Goal: Obtain resource: Obtain resource

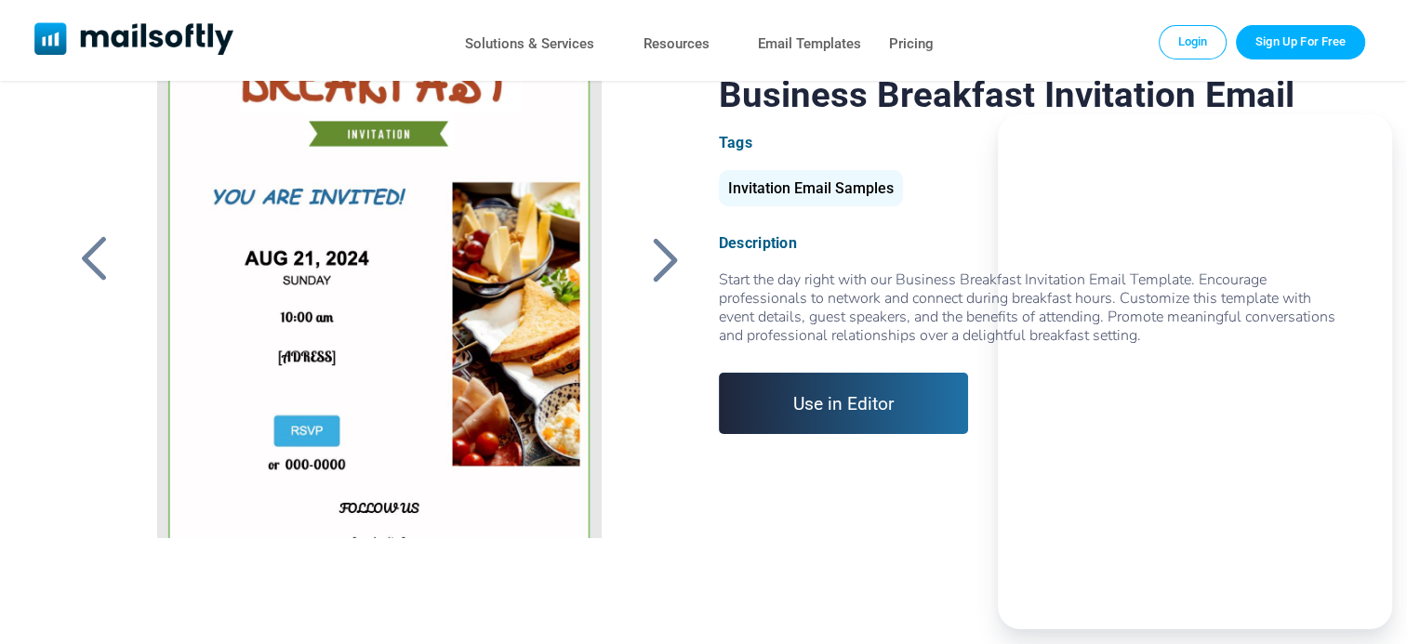
scroll to position [135, 0]
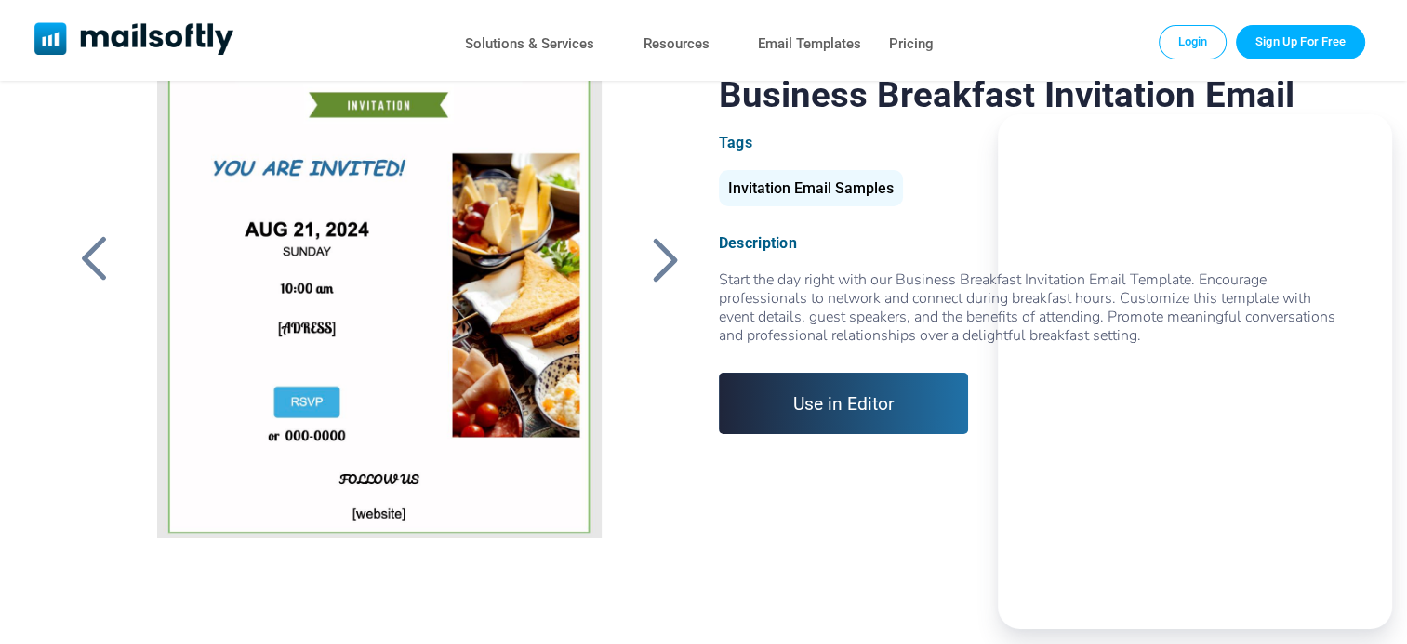
click at [659, 267] on div at bounding box center [666, 259] width 46 height 48
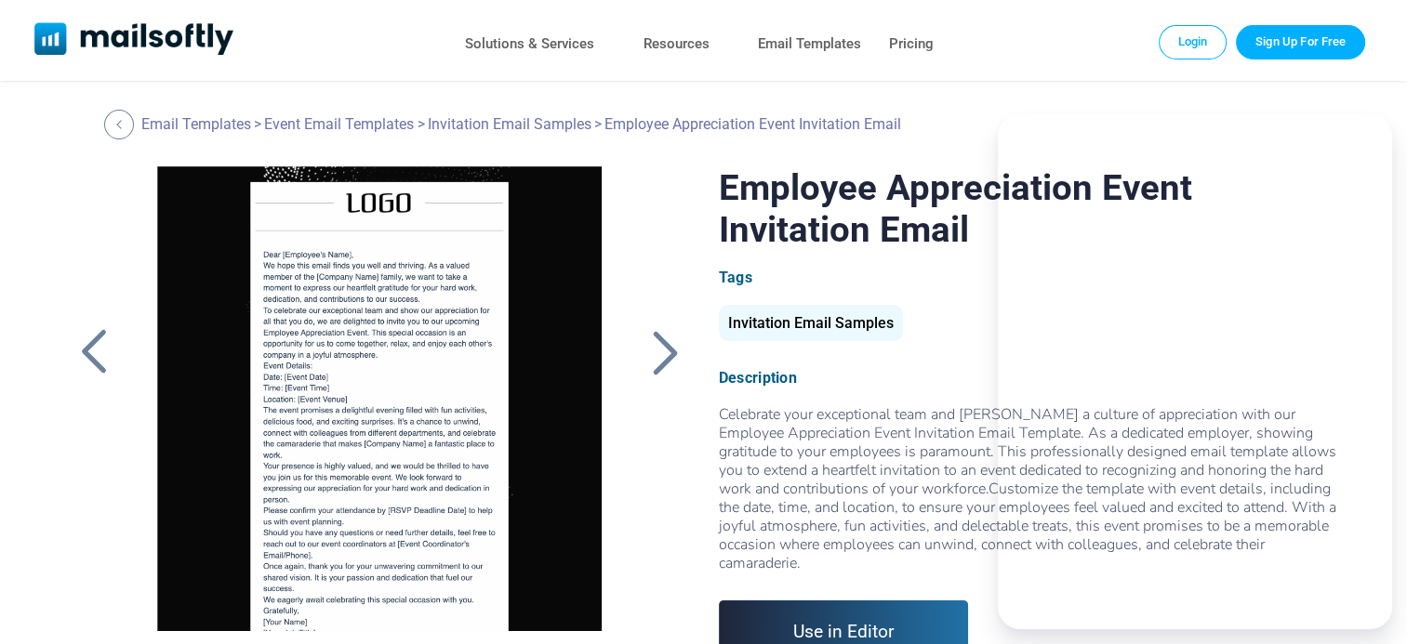
click at [93, 350] on div at bounding box center [94, 352] width 46 height 48
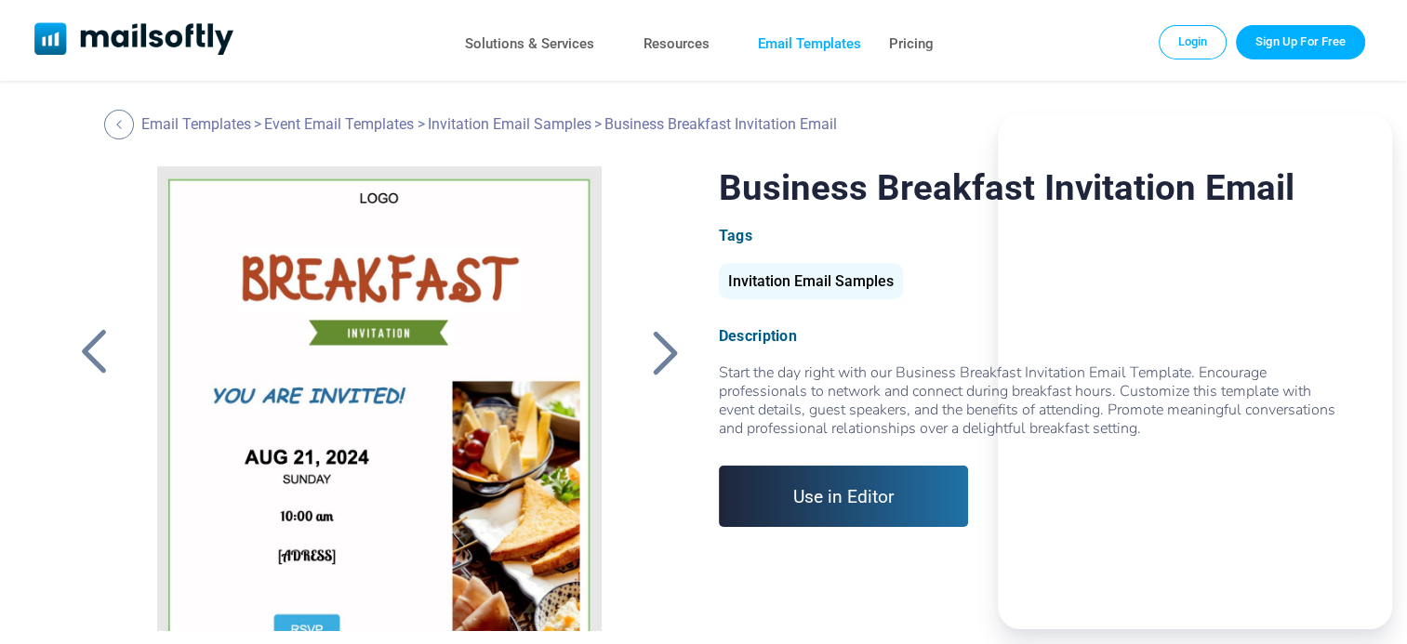
click at [811, 49] on link "Email Templates" at bounding box center [809, 44] width 103 height 27
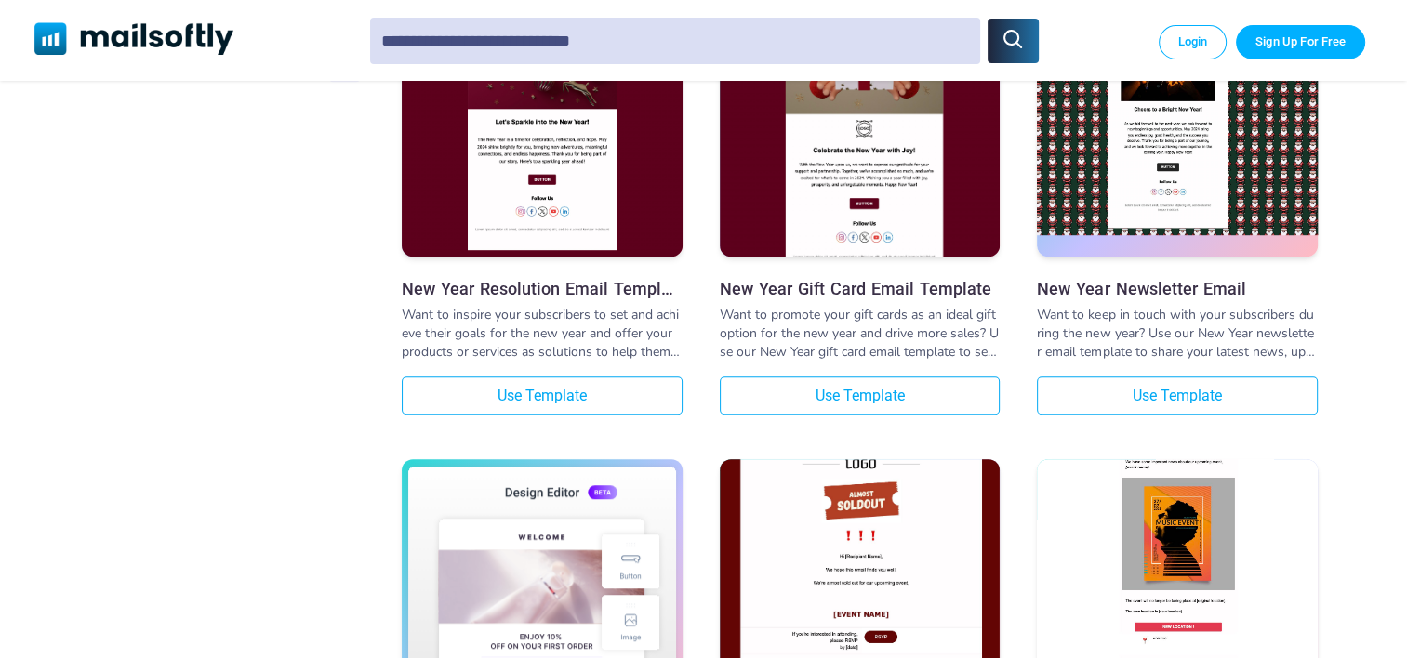
scroll to position [744, 0]
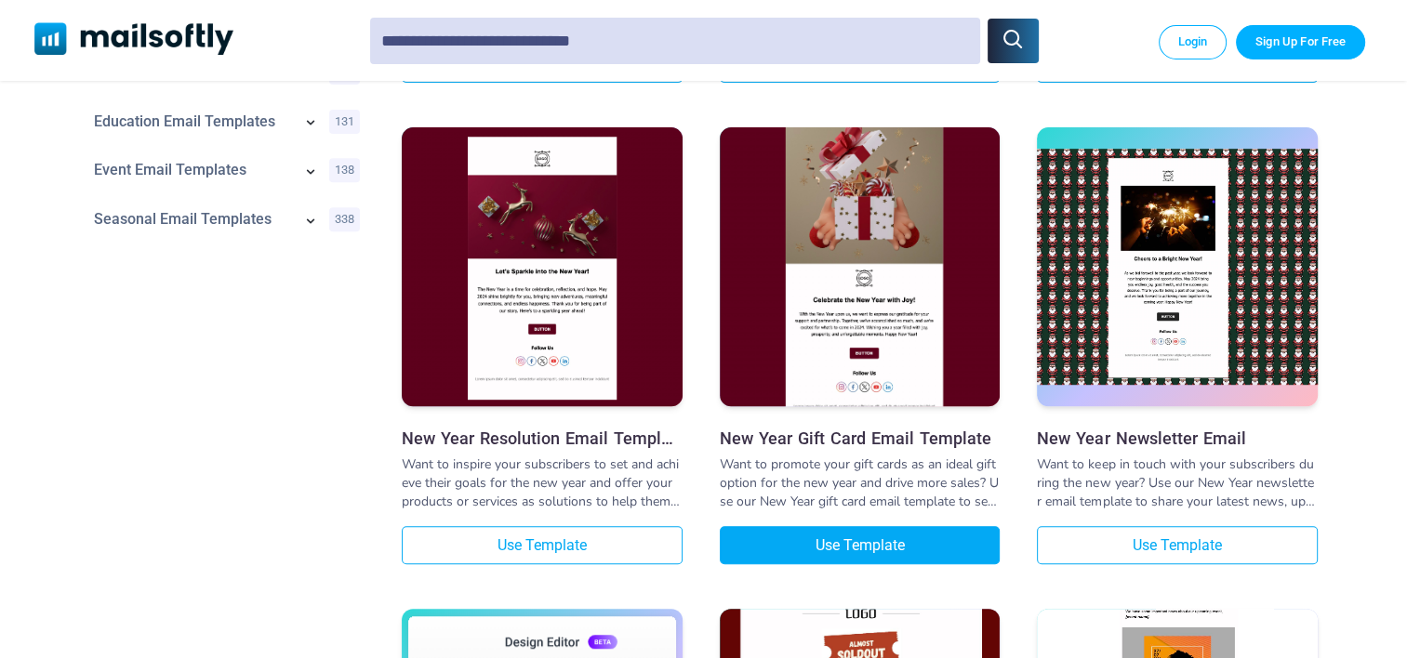
click at [808, 532] on link "Use Template" at bounding box center [860, 545] width 281 height 38
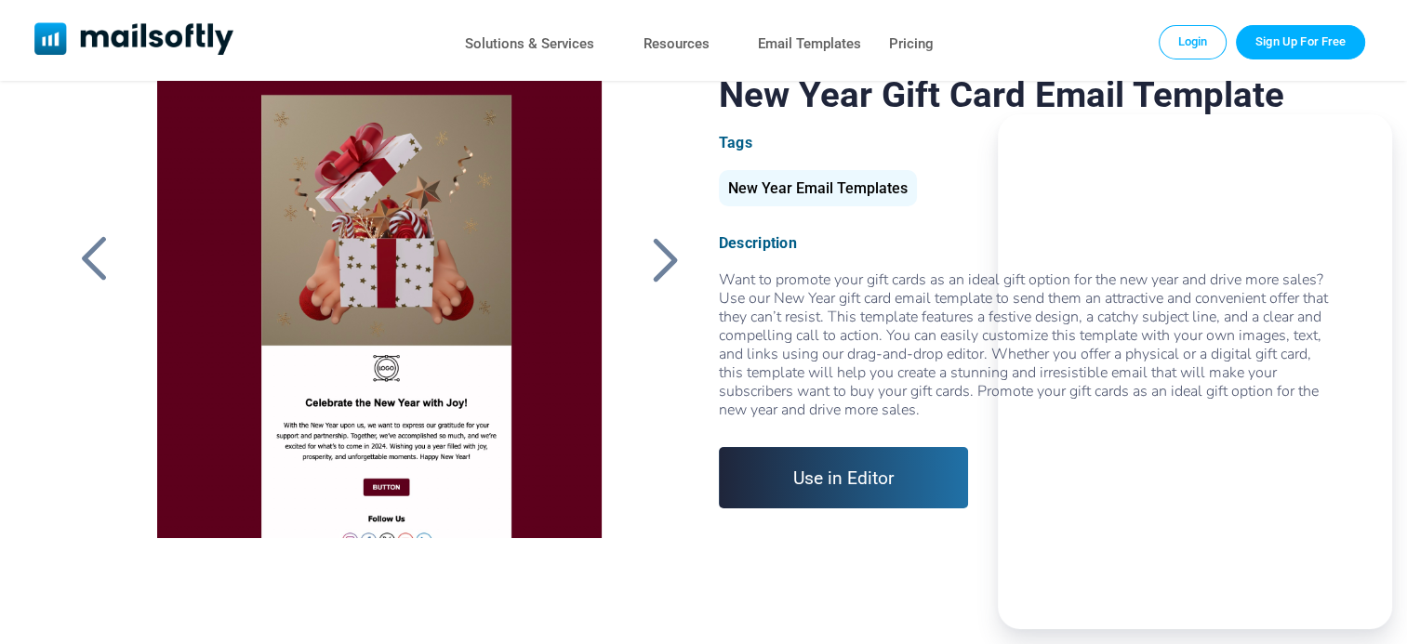
click at [833, 480] on link "Use in Editor" at bounding box center [844, 477] width 250 height 61
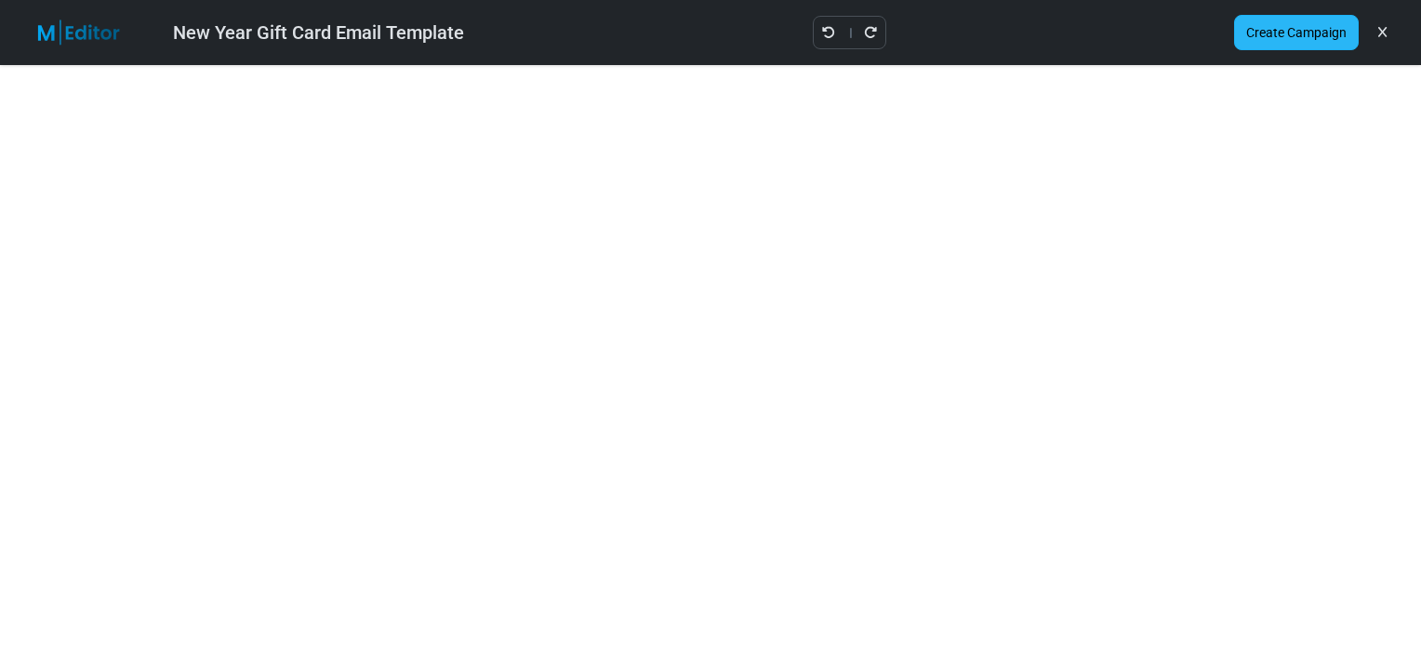
click at [1291, 29] on link "Create Campaign" at bounding box center [1296, 32] width 125 height 35
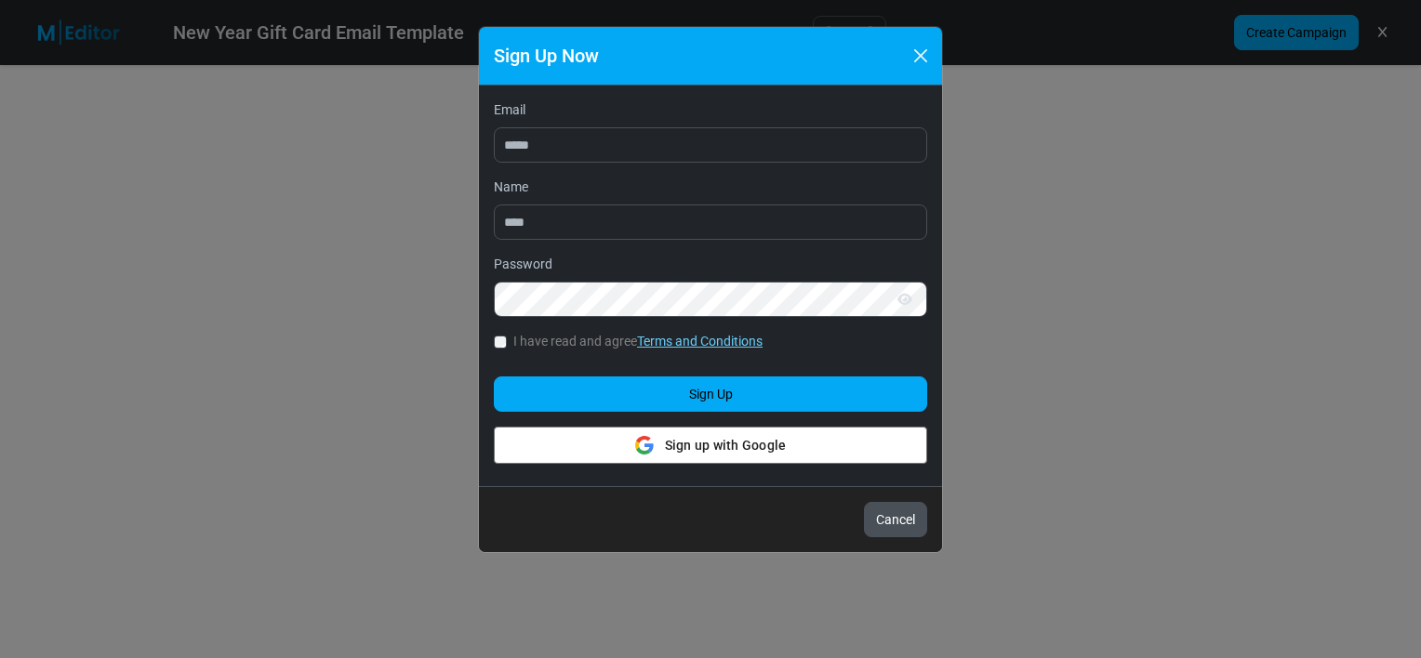
click at [886, 512] on button "Cancel" at bounding box center [895, 519] width 63 height 35
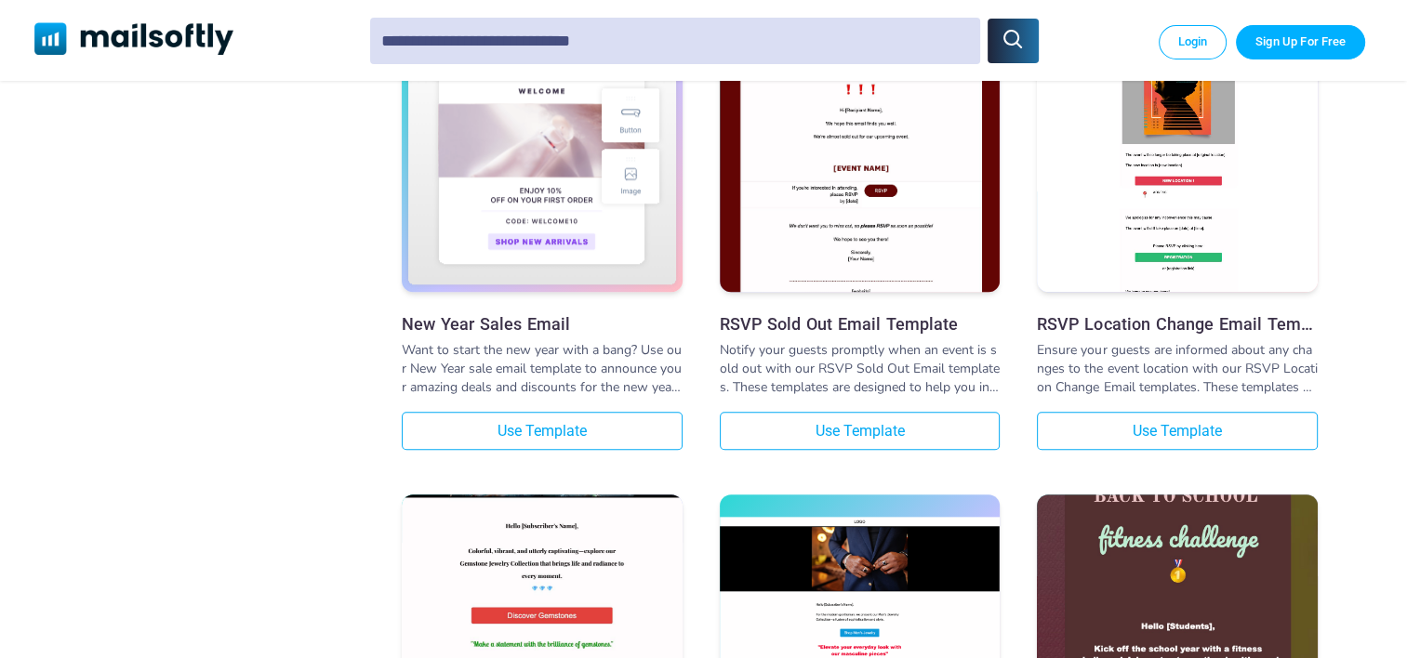
scroll to position [1395, 0]
